Goal: Information Seeking & Learning: Learn about a topic

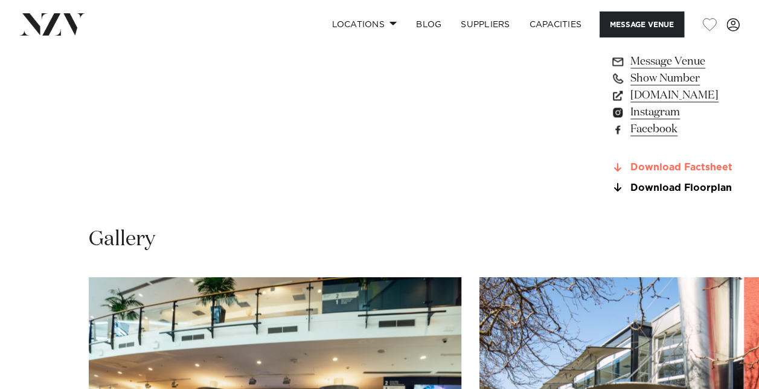
scroll to position [906, 0]
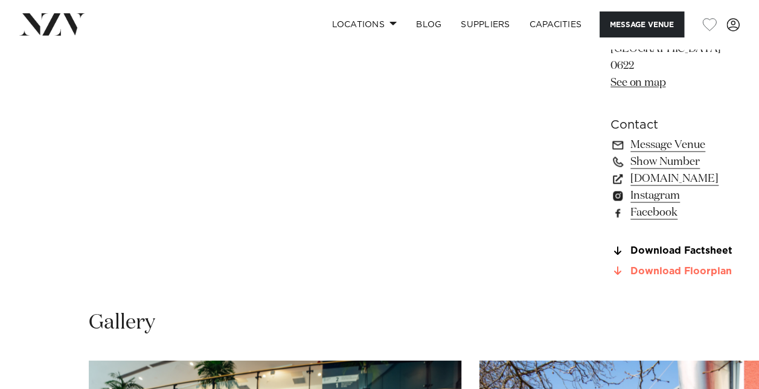
click at [611, 265] on link "Download Floorplan" at bounding box center [676, 270] width 131 height 11
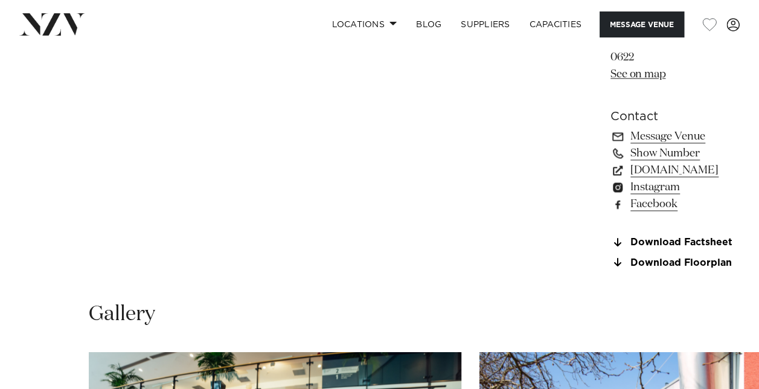
scroll to position [966, 0]
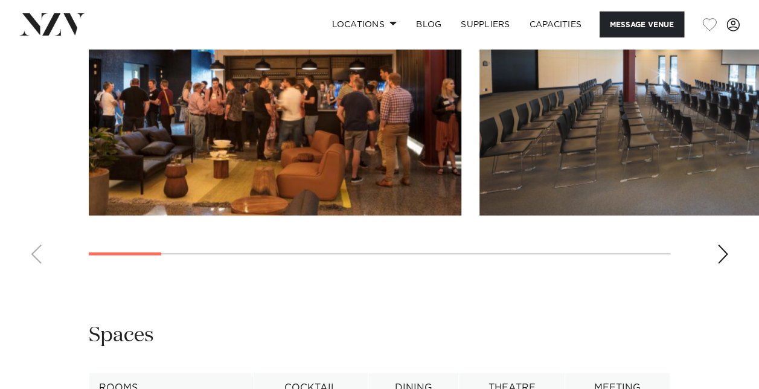
scroll to position [1389, 0]
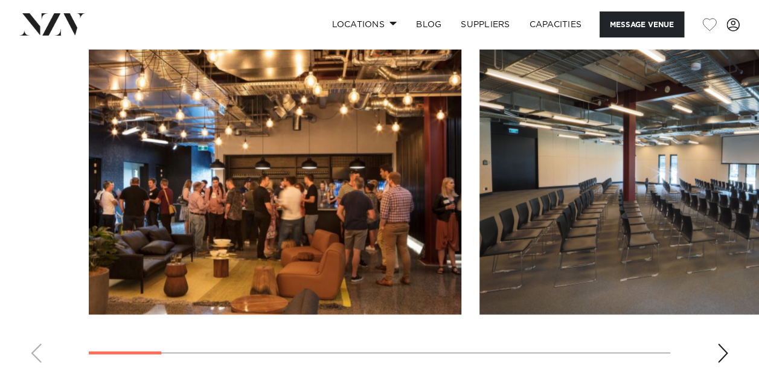
click at [725, 344] on div "Next slide" at bounding box center [723, 353] width 12 height 19
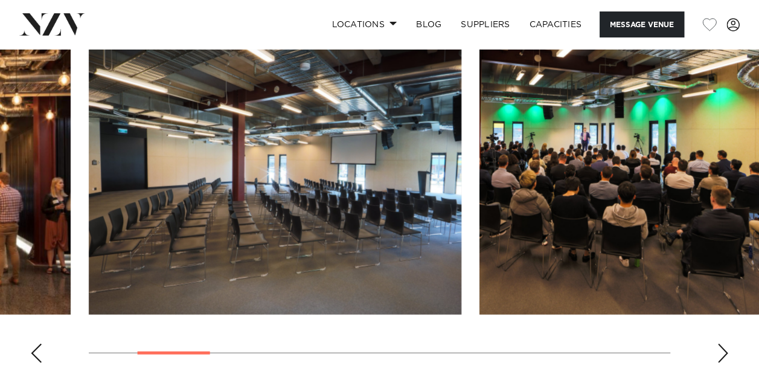
click at [725, 344] on div "Next slide" at bounding box center [723, 353] width 12 height 19
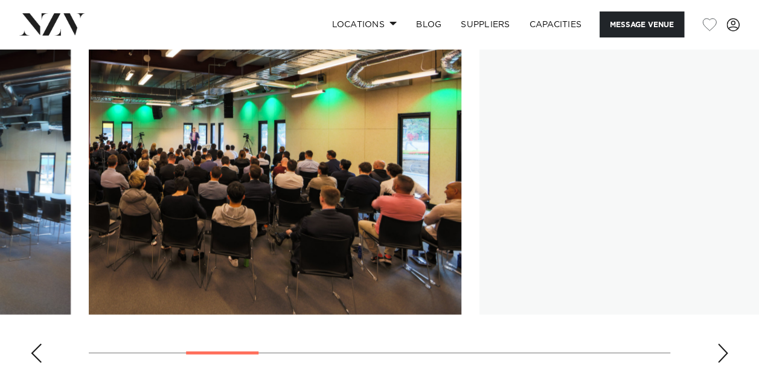
click at [725, 344] on div "Next slide" at bounding box center [723, 353] width 12 height 19
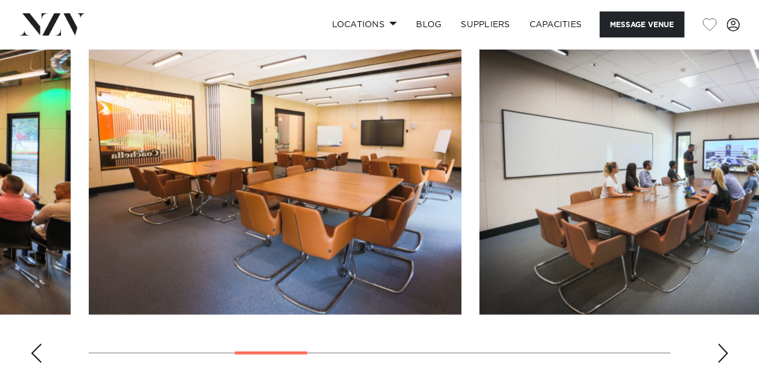
click at [725, 344] on div "Next slide" at bounding box center [723, 353] width 12 height 19
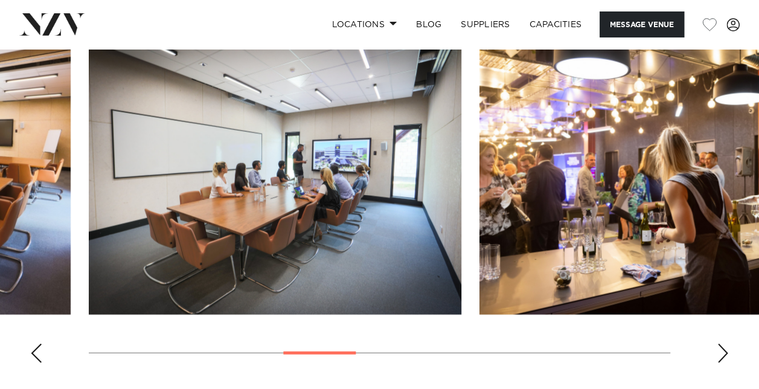
click at [725, 344] on div "Next slide" at bounding box center [723, 353] width 12 height 19
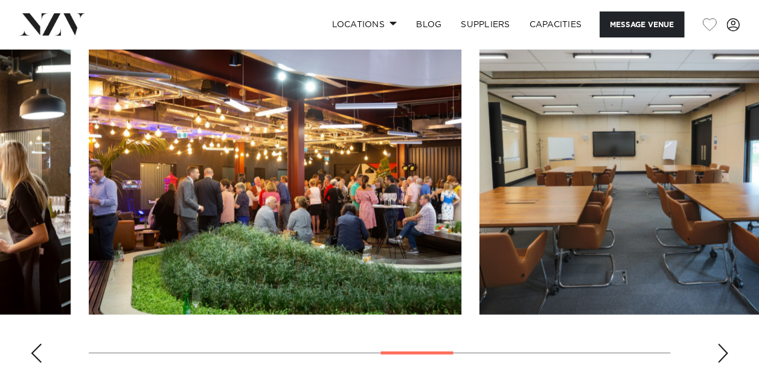
click at [725, 344] on div "Next slide" at bounding box center [723, 353] width 12 height 19
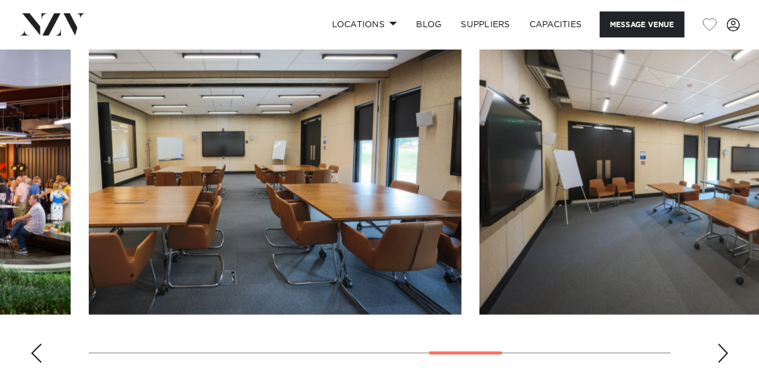
click at [725, 344] on div "Next slide" at bounding box center [723, 353] width 12 height 19
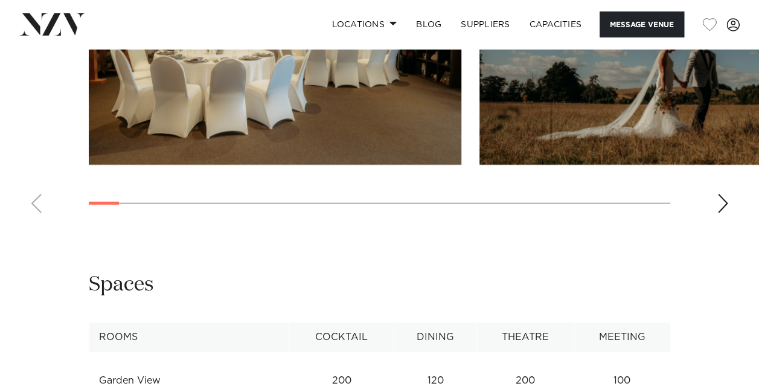
scroll to position [1645, 0]
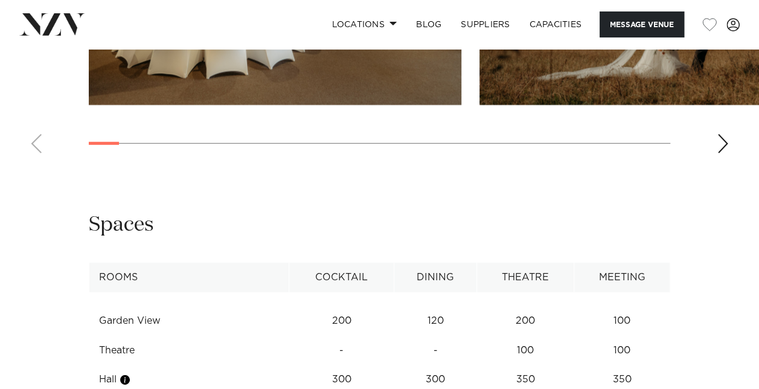
click at [720, 153] on div "Next slide" at bounding box center [723, 143] width 12 height 19
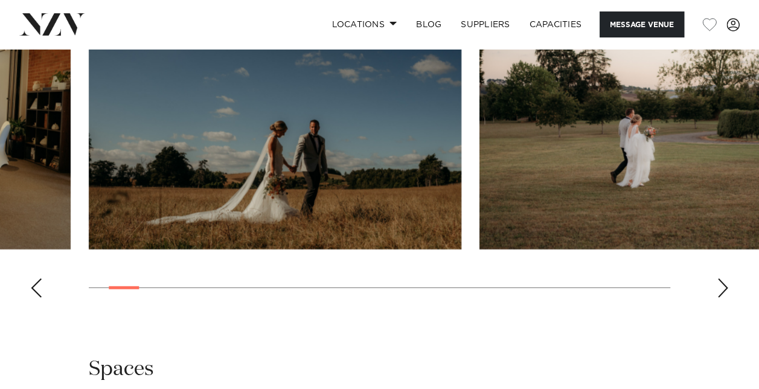
scroll to position [1403, 0]
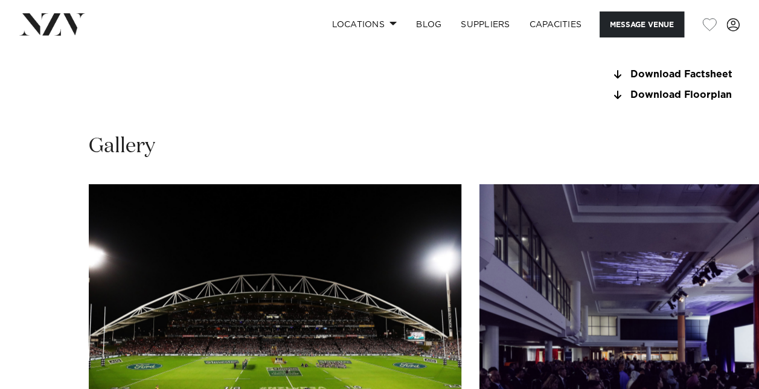
scroll to position [1148, 0]
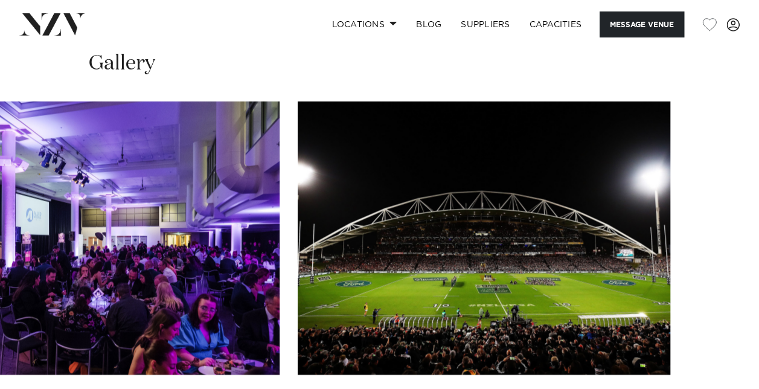
click at [724, 335] on swiper-container at bounding box center [379, 267] width 759 height 332
click at [724, 334] on swiper-container at bounding box center [379, 267] width 759 height 332
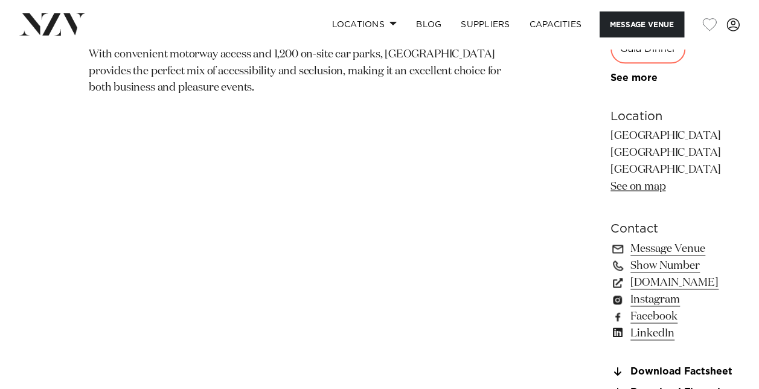
scroll to position [725, 0]
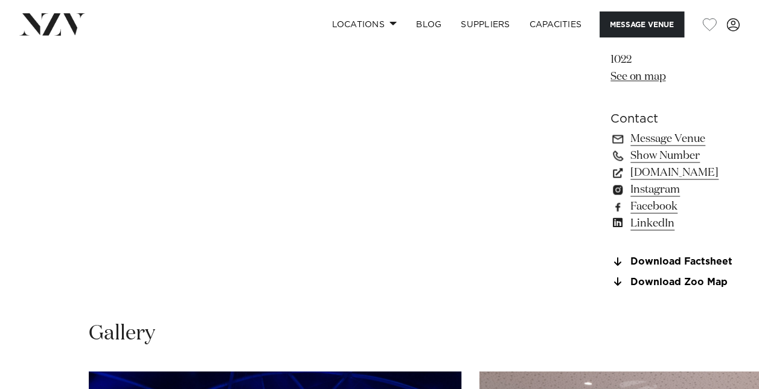
scroll to position [785, 0]
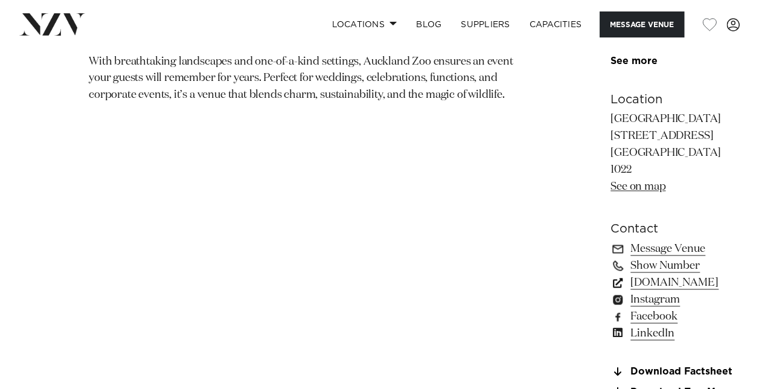
click at [611, 274] on link "[DOMAIN_NAME]" at bounding box center [676, 282] width 131 height 17
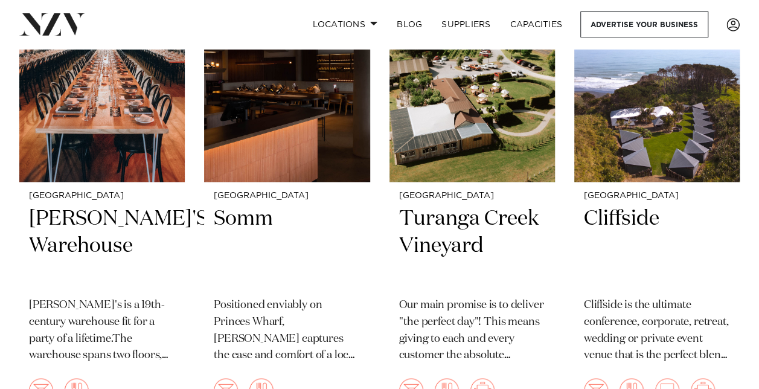
scroll to position [12253, 0]
